Goal: Task Accomplishment & Management: Use online tool/utility

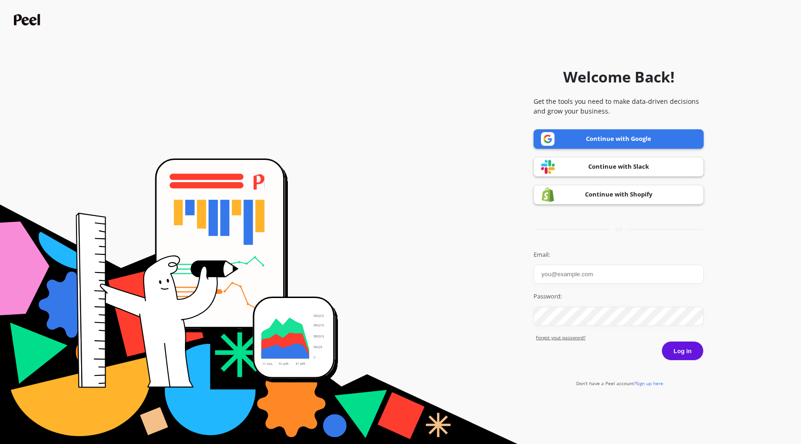
click at [589, 136] on link "Continue with Google" at bounding box center [619, 138] width 170 height 19
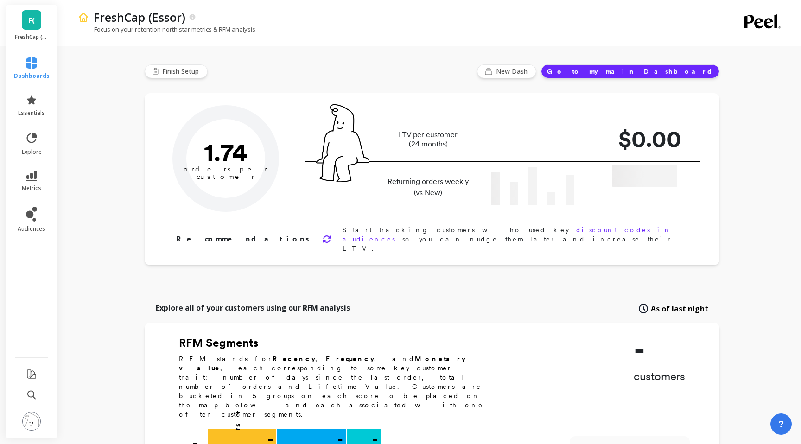
type input "Champions"
type input "17548"
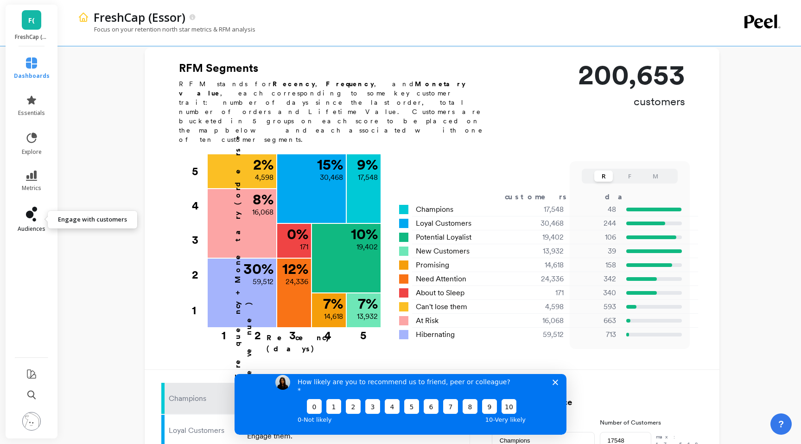
click at [30, 223] on link "audiences" at bounding box center [32, 220] width 36 height 26
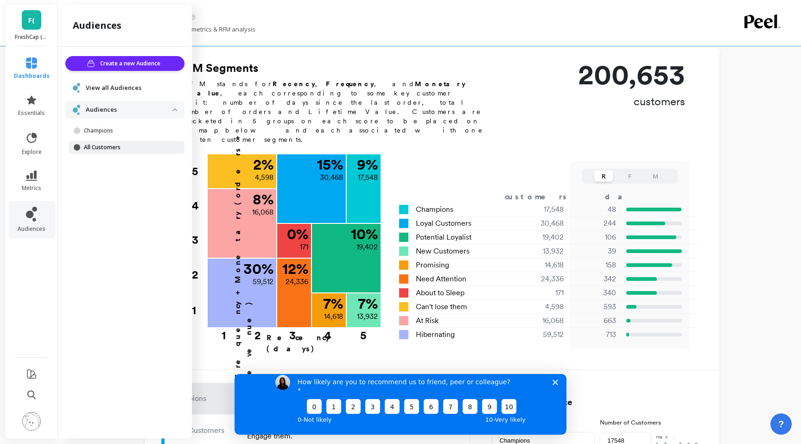
click at [119, 150] on p "All Customers" at bounding box center [128, 147] width 89 height 7
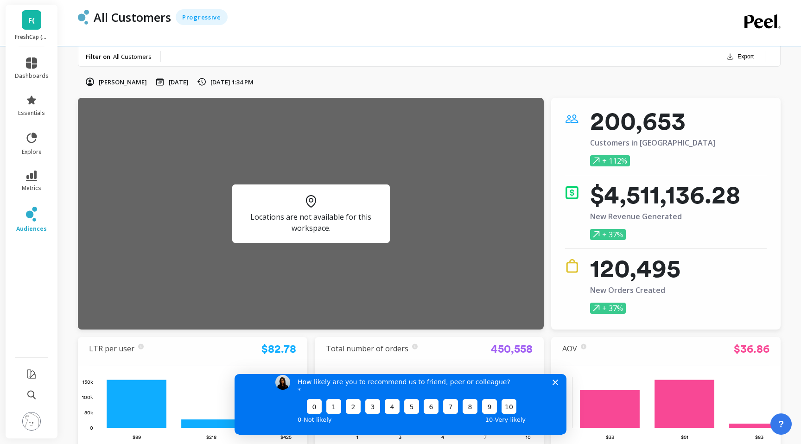
click at [552, 391] on div "How likely are you to recommend us to friend, peer or colleague? 0 1 2 3 4 5 6 …" at bounding box center [401, 399] width 332 height 69
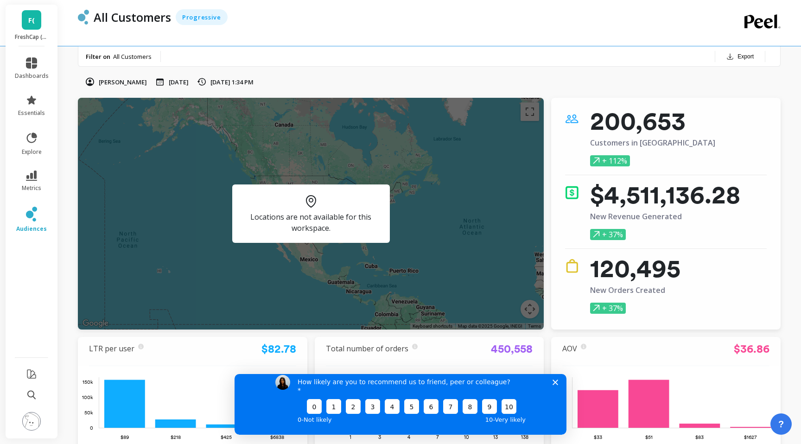
click at [555, 385] on polygon "Close survey" at bounding box center [556, 382] width 6 height 6
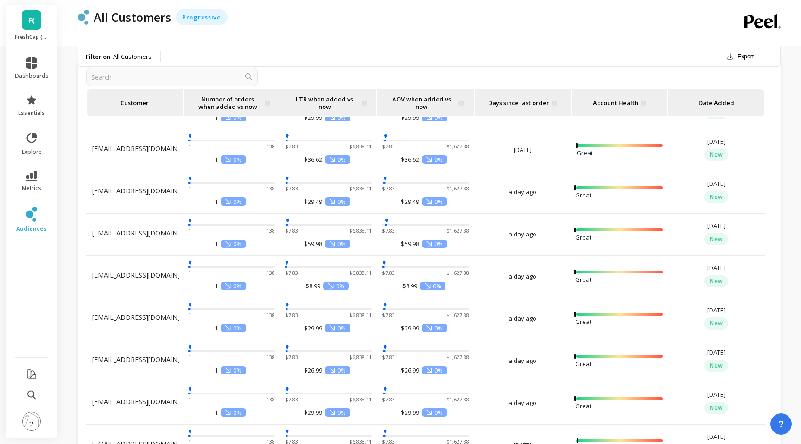
scroll to position [479, 0]
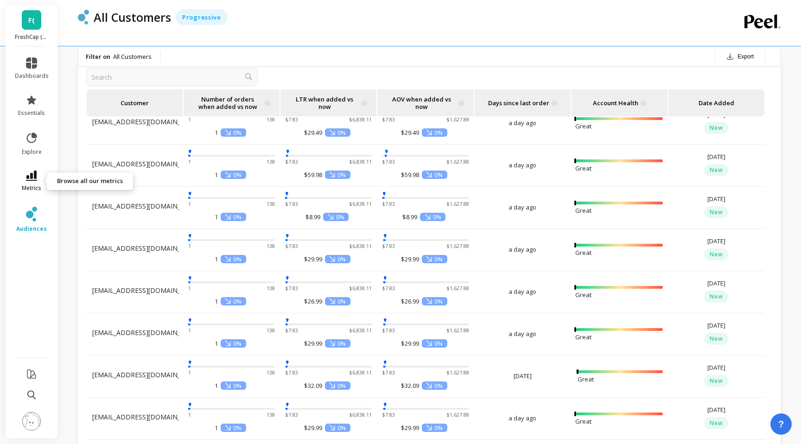
click at [27, 179] on icon at bounding box center [31, 176] width 11 height 10
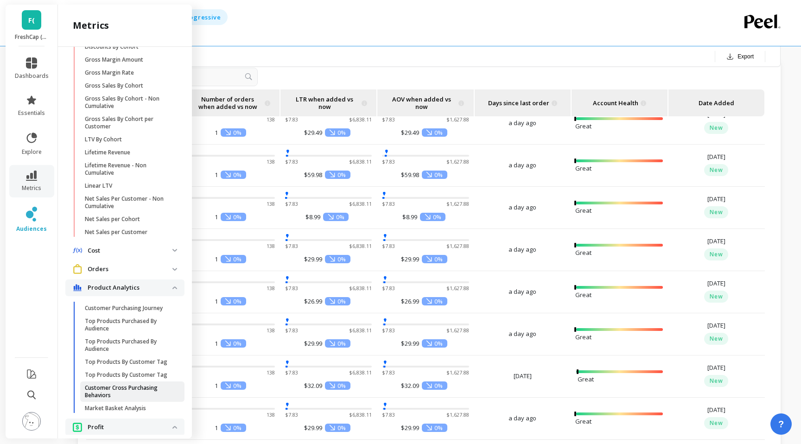
scroll to position [156, 0]
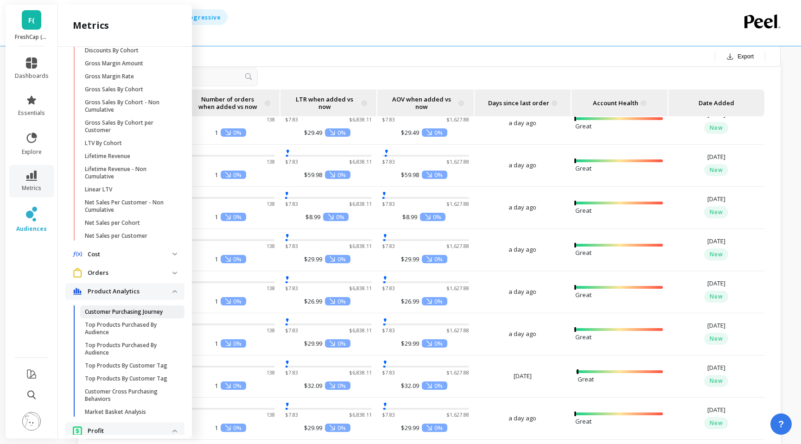
click at [145, 314] on p "Customer Purchasing Journey" at bounding box center [124, 311] width 78 height 7
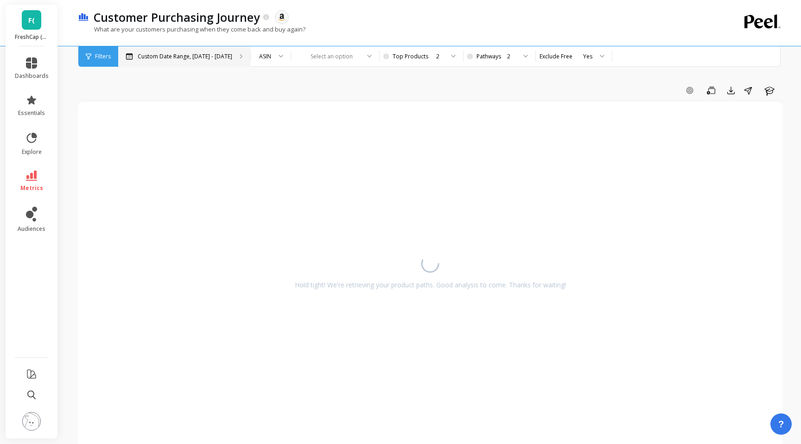
click at [207, 54] on p "Custom Date Range, [DATE] - [DATE]" at bounding box center [185, 56] width 95 height 7
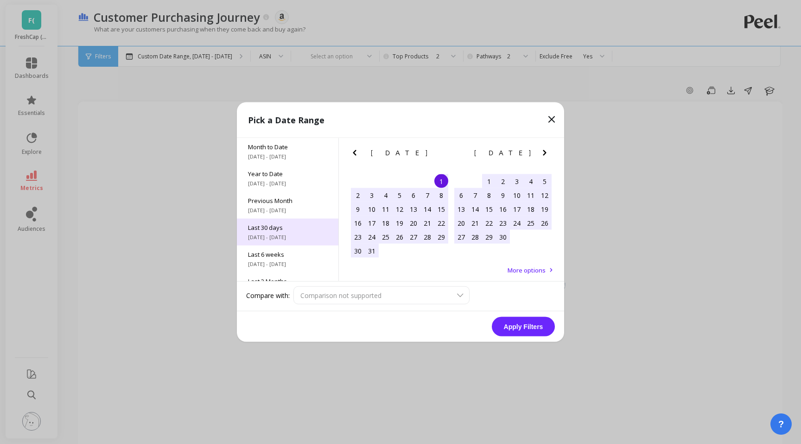
click at [291, 231] on span "Last 30 days" at bounding box center [287, 228] width 79 height 8
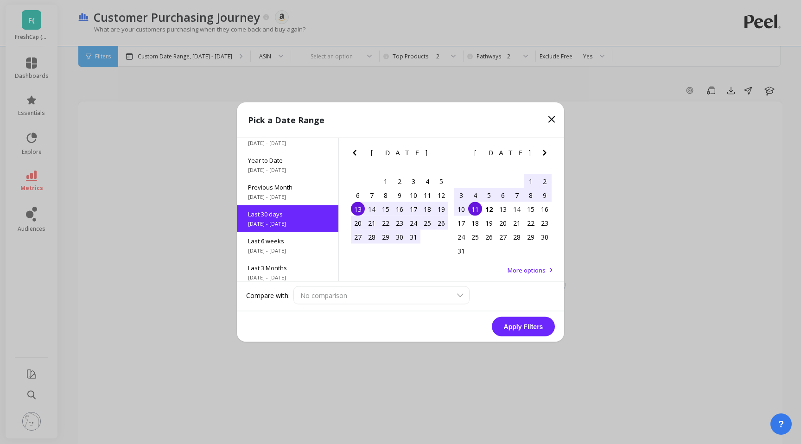
scroll to position [22, 0]
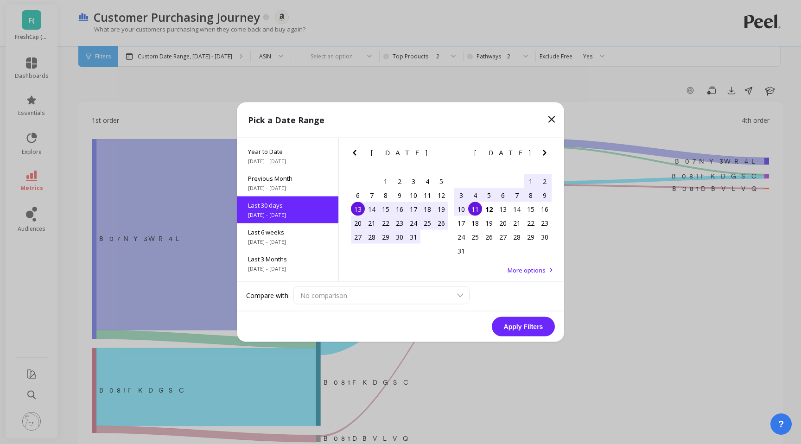
click at [524, 330] on button "Apply Filters" at bounding box center [523, 326] width 63 height 19
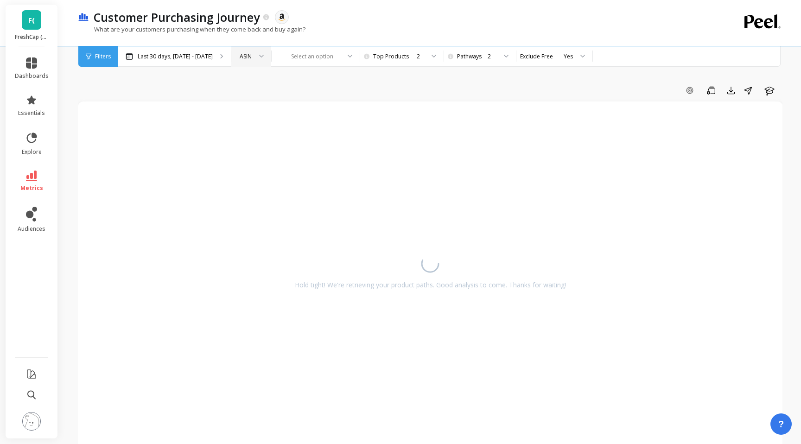
click at [253, 54] on div at bounding box center [258, 56] width 11 height 20
click at [297, 81] on div "Add Goal Save Export Share Learn Hold tight! We're retrieving your product path…" at bounding box center [430, 410] width 705 height 746
click at [397, 59] on div "2" at bounding box center [401, 56] width 46 height 9
click at [394, 122] on div "3" at bounding box center [406, 117] width 73 height 16
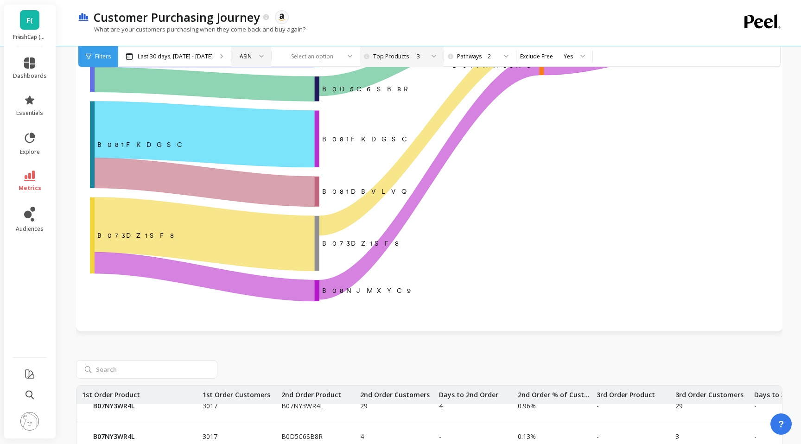
scroll to position [0, 2]
